Goal: Information Seeking & Learning: Learn about a topic

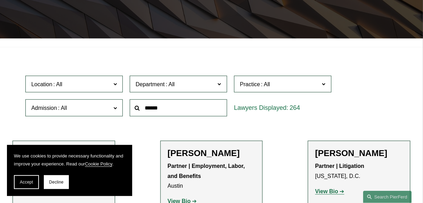
scroll to position [139, 0]
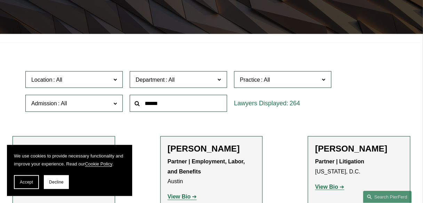
click at [169, 106] on input "text" at bounding box center [178, 103] width 97 height 17
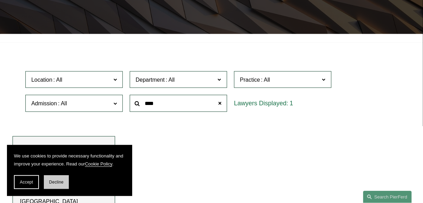
type input "****"
click at [55, 185] on button "Decline" at bounding box center [56, 182] width 25 height 14
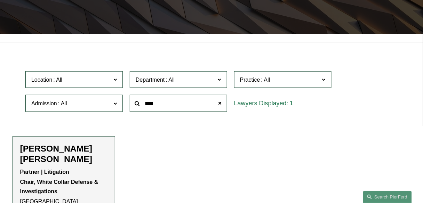
scroll to position [167, 0]
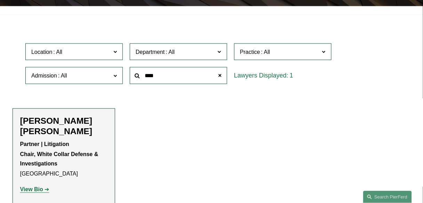
click at [28, 187] on strong "View Bio" at bounding box center [31, 190] width 23 height 6
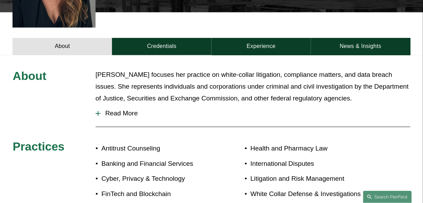
scroll to position [278, 0]
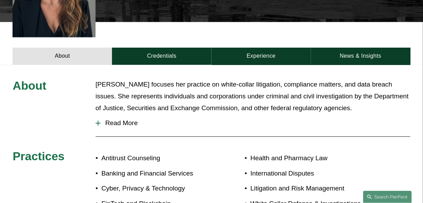
click at [133, 120] on span "Read More" at bounding box center [255, 124] width 310 height 8
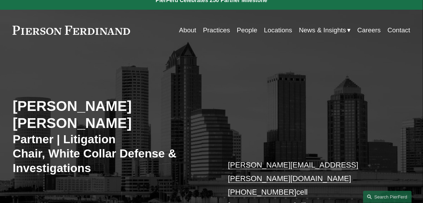
scroll to position [0, 0]
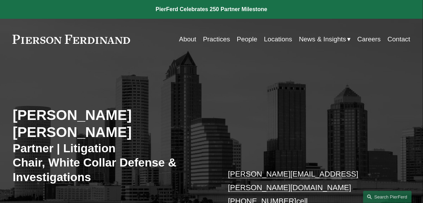
click at [220, 40] on link "Practices" at bounding box center [216, 39] width 27 height 13
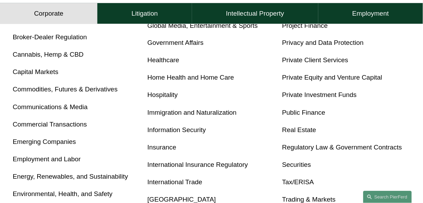
scroll to position [417, 0]
